Goal: Find specific page/section: Find specific page/section

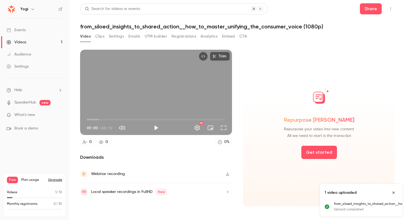
click at [194, 35] on button "Registrations" at bounding box center [184, 36] width 25 height 9
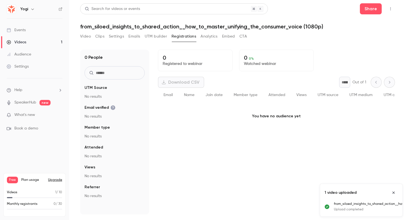
click at [108, 37] on div "Video Clips Settings Emails UTM builder Registrations Analytics Embed CTA" at bounding box center [163, 36] width 167 height 9
click at [107, 37] on div "Video Clips Settings Emails UTM builder Registrations Analytics Embed CTA" at bounding box center [163, 36] width 167 height 9
click at [103, 37] on button "Clips" at bounding box center [99, 36] width 9 height 9
